Goal: Find specific page/section

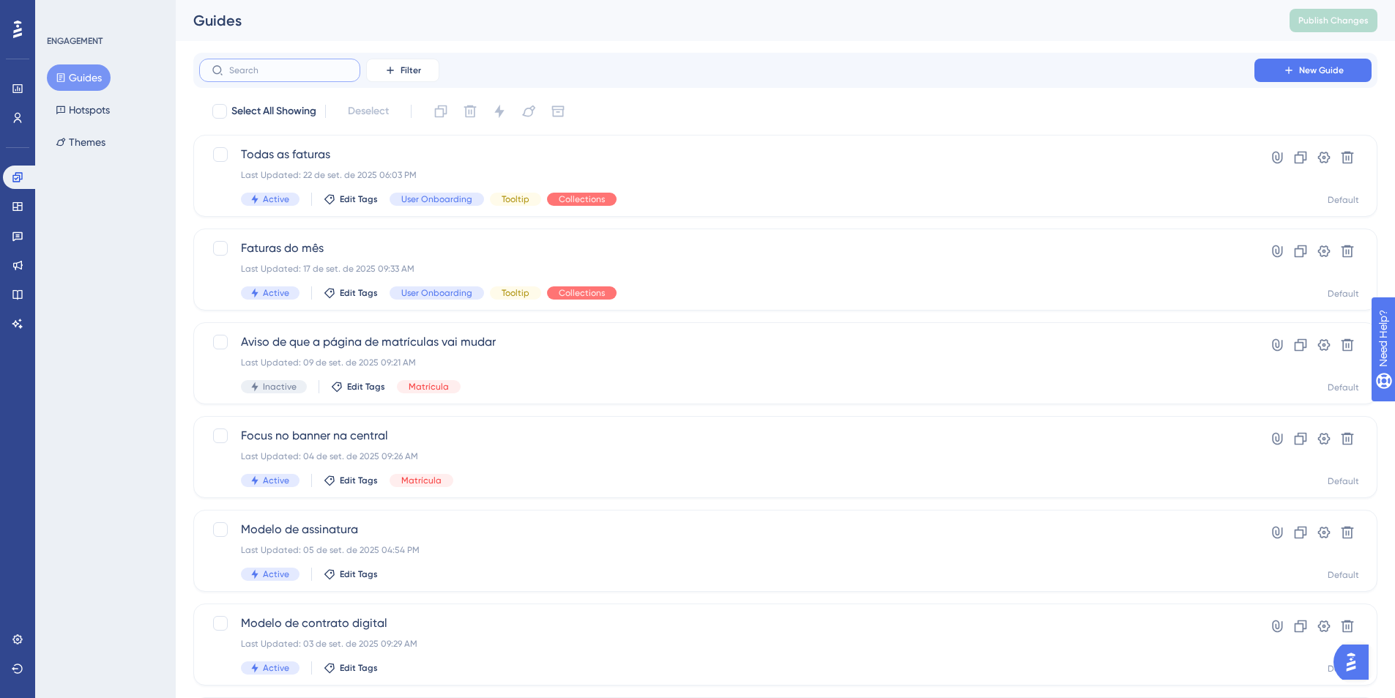
click at [245, 65] on input "text" at bounding box center [288, 70] width 119 height 10
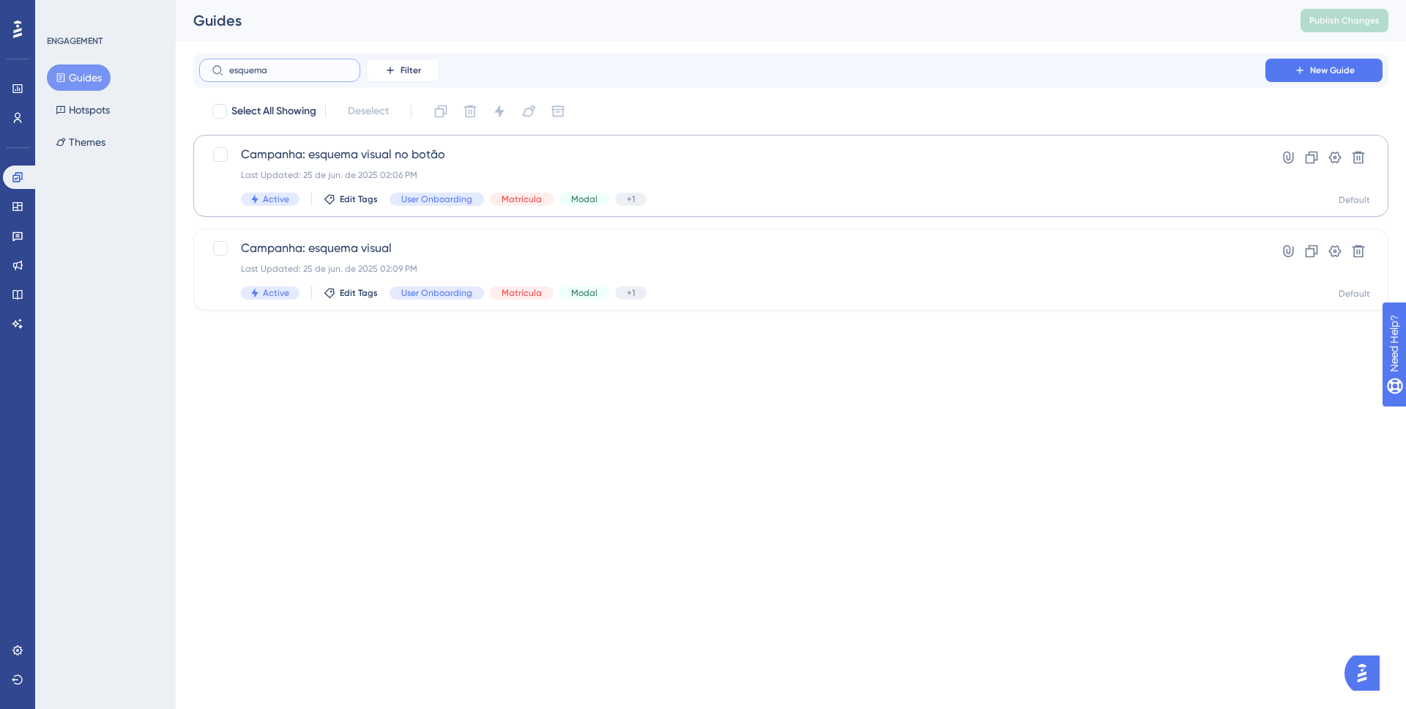
type input "esquema"
click at [327, 162] on span "Campanha: esquema visual no botão" at bounding box center [732, 155] width 983 height 18
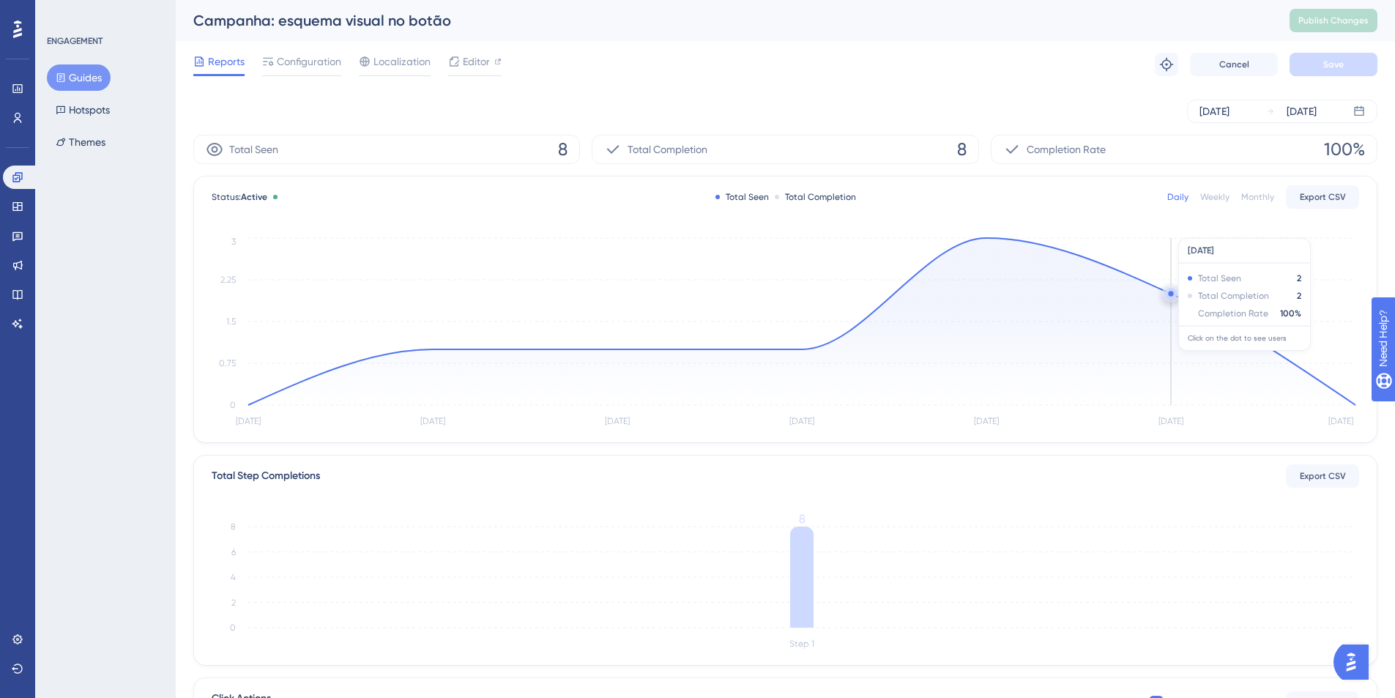
click at [1169, 293] on circle at bounding box center [1171, 295] width 5 height 5
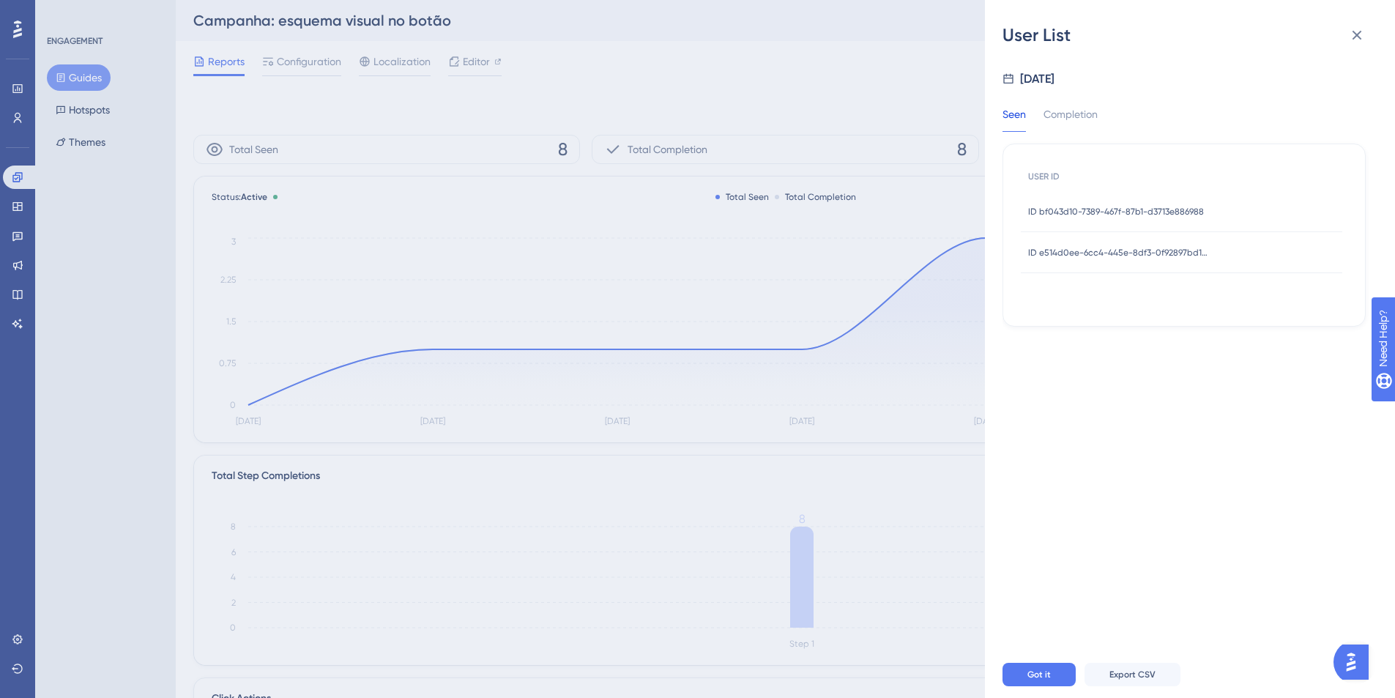
click at [1087, 207] on span "ID bf043d10-7389-467f-87b1-d3713e886988" at bounding box center [1116, 212] width 176 height 12
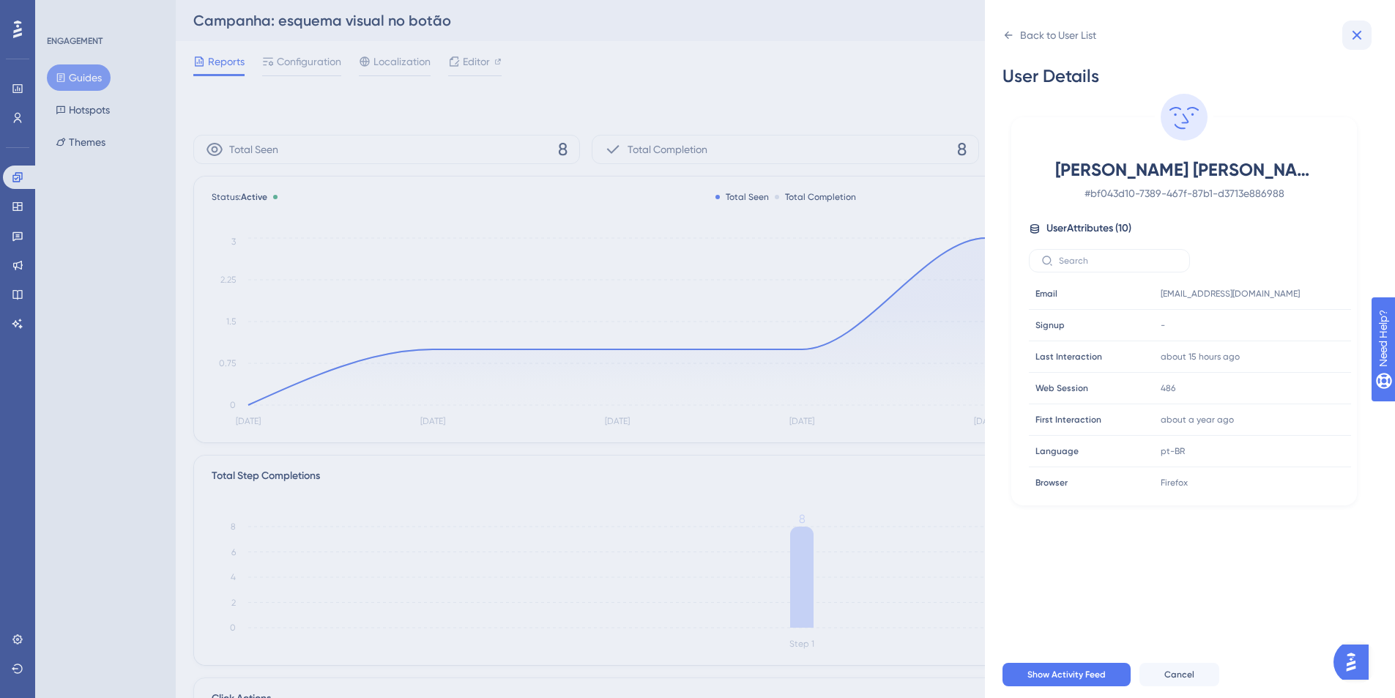
click at [1354, 31] on icon at bounding box center [1358, 36] width 10 height 10
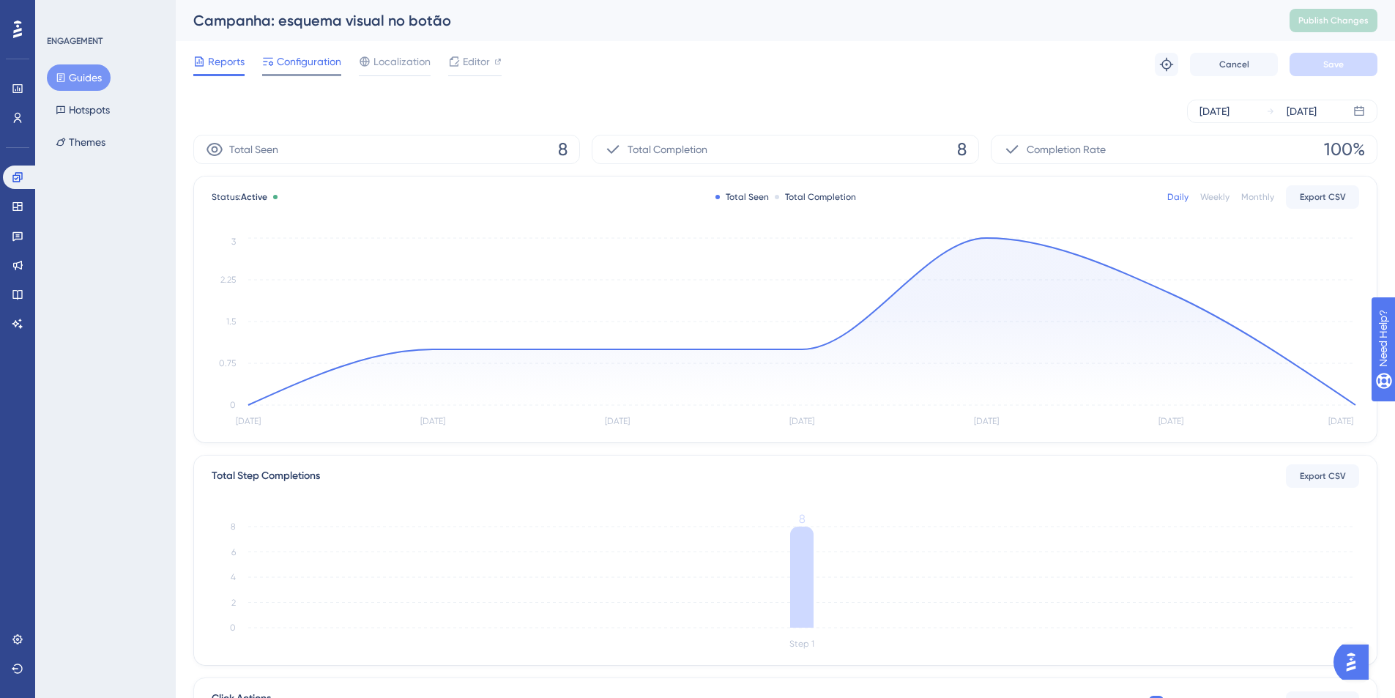
click at [299, 73] on div "Configuration" at bounding box center [301, 64] width 79 height 23
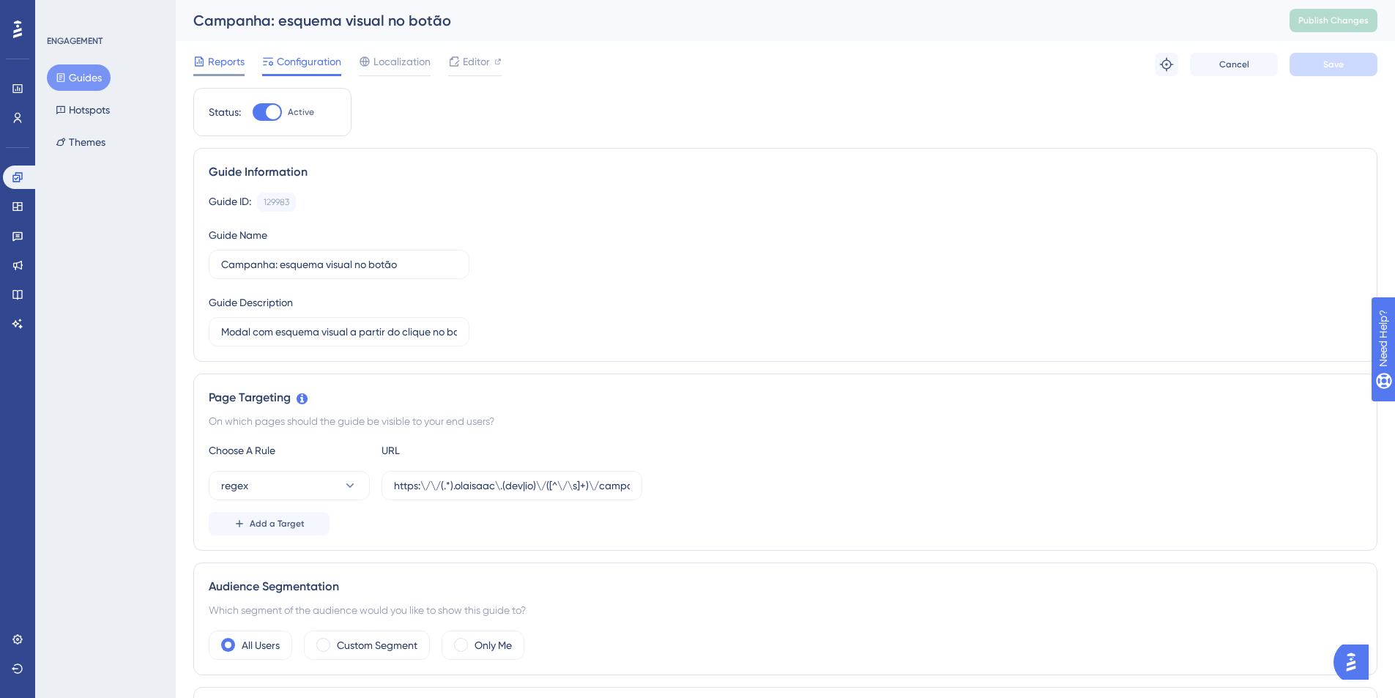
click at [213, 63] on span "Reports" at bounding box center [226, 62] width 37 height 18
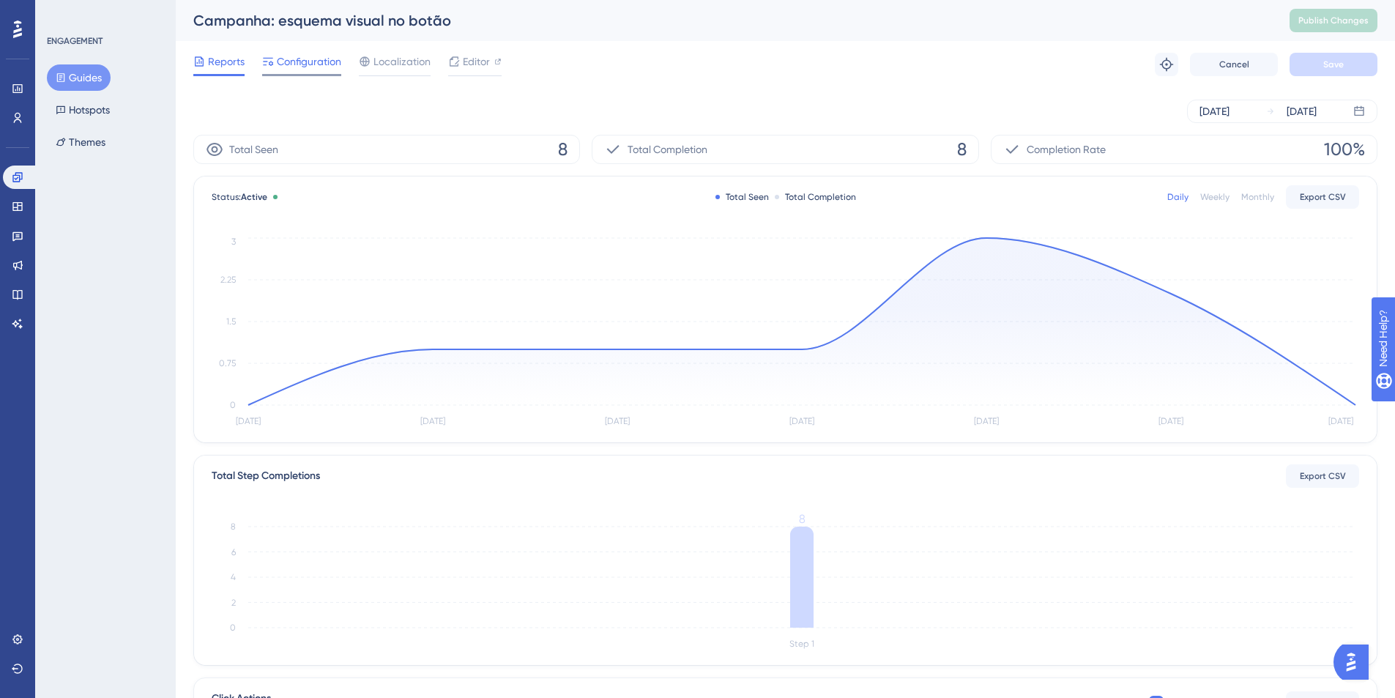
click at [316, 66] on span "Configuration" at bounding box center [309, 62] width 64 height 18
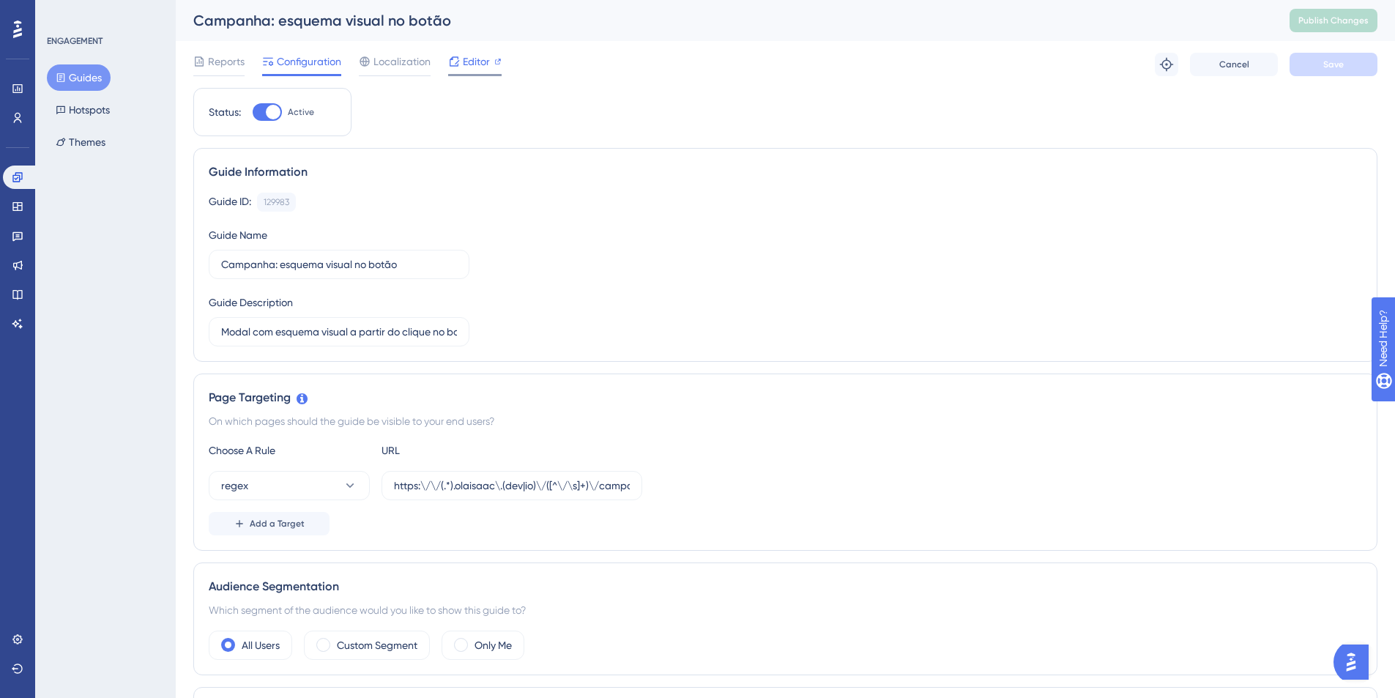
click at [468, 66] on span "Editor" at bounding box center [476, 62] width 27 height 18
